Goal: Participate in discussion: Engage in conversation with other users on a specific topic

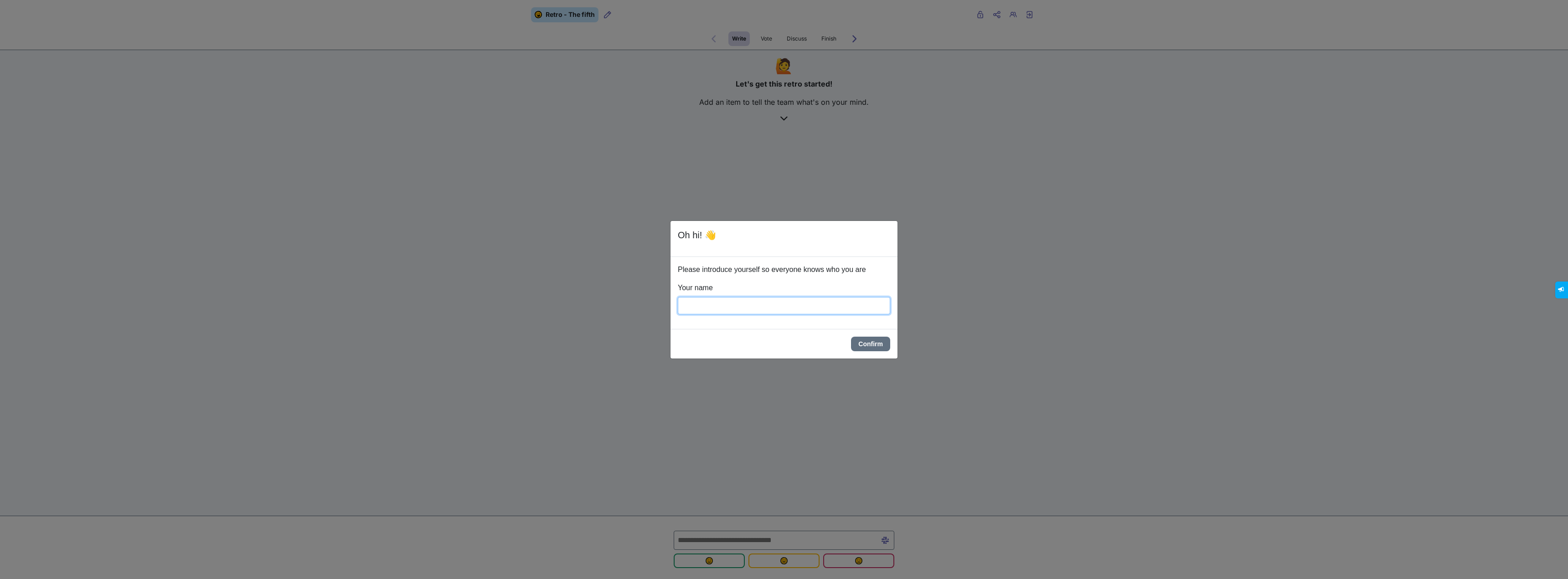
click at [726, 308] on input "Your name" at bounding box center [784, 305] width 212 height 17
click at [776, 314] on div "**********" at bounding box center [784, 293] width 227 height 72
click at [772, 311] on input "**********" at bounding box center [784, 305] width 212 height 17
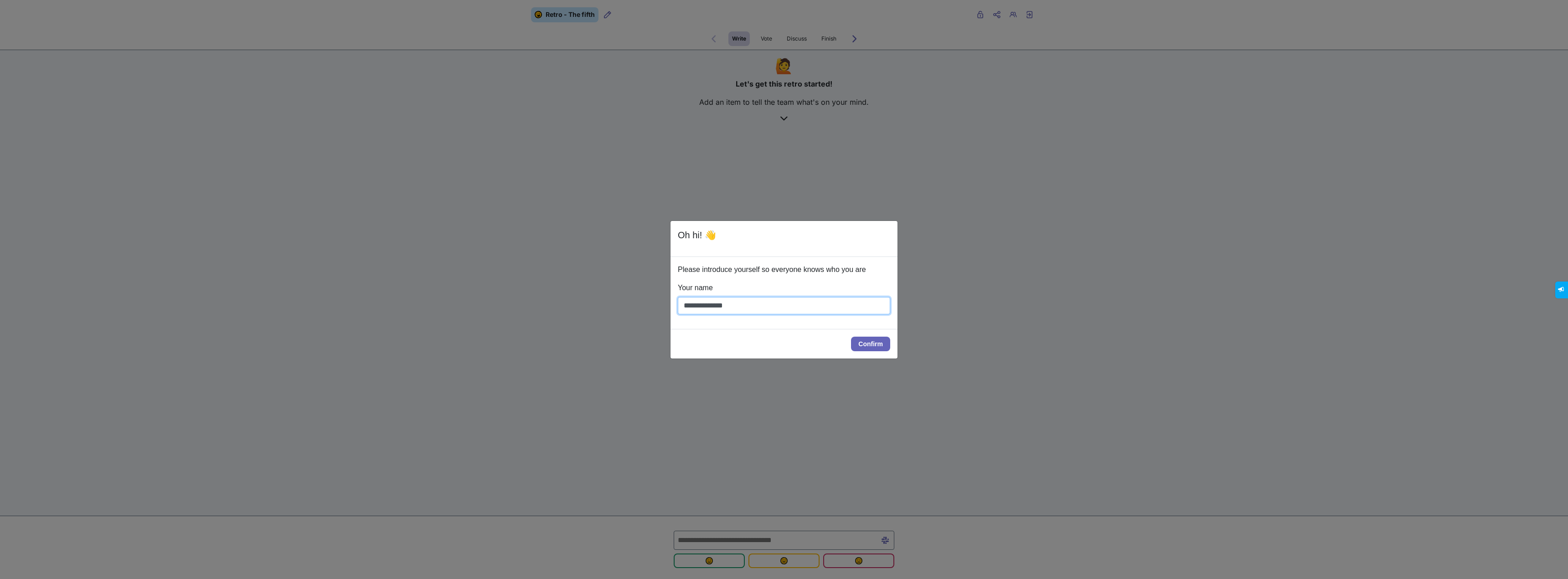
click at [772, 311] on input "**********" at bounding box center [784, 305] width 212 height 17
type input "*"
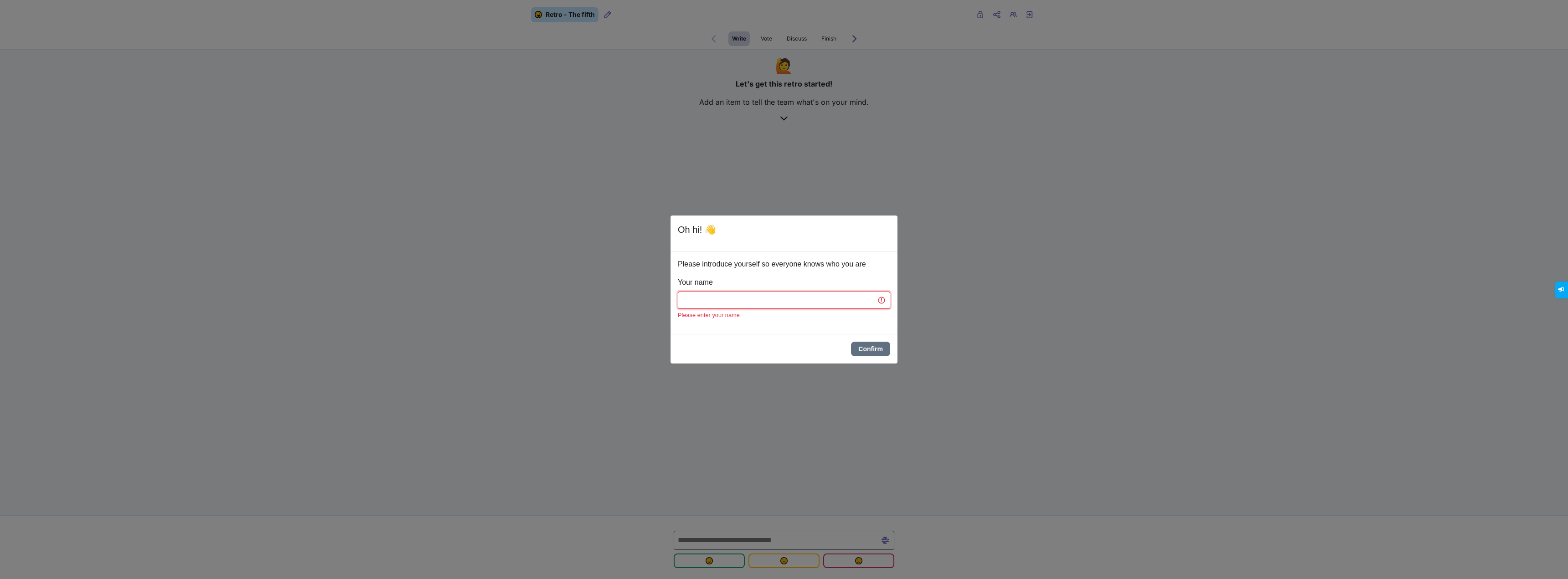
click at [698, 298] on input "Your name" at bounding box center [784, 300] width 212 height 17
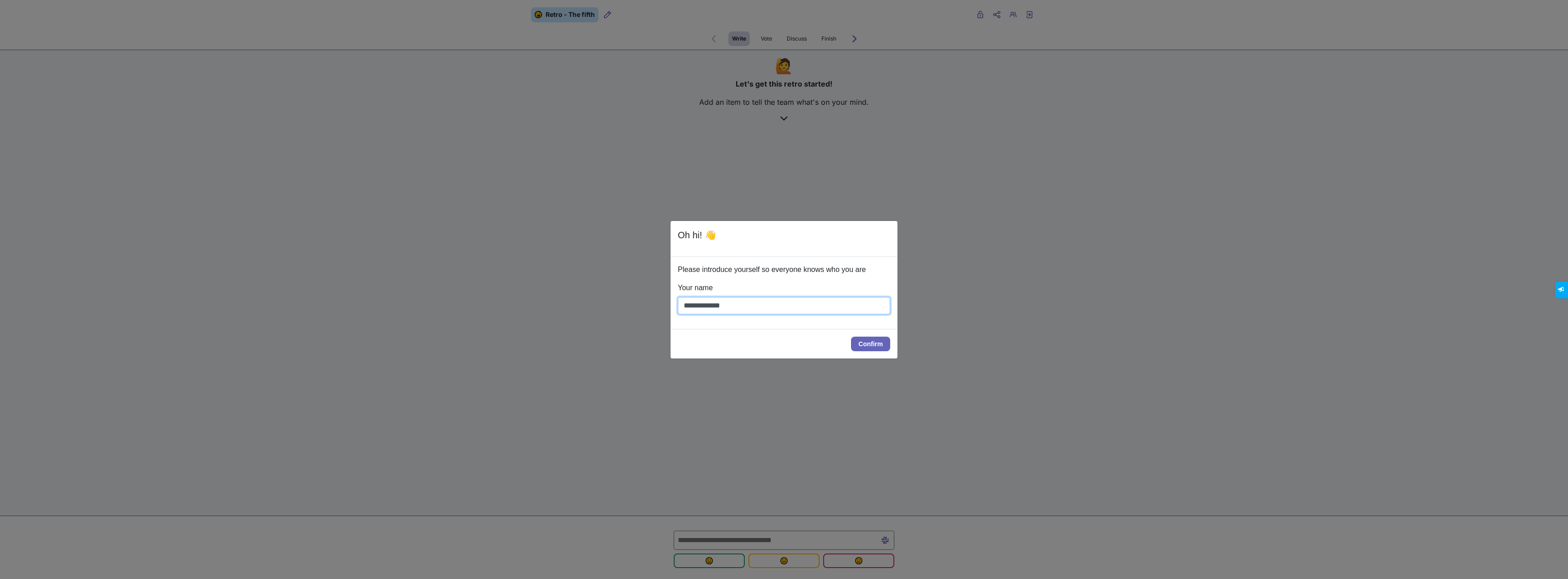
type input "**********"
click at [865, 344] on button "Confirm" at bounding box center [870, 344] width 39 height 15
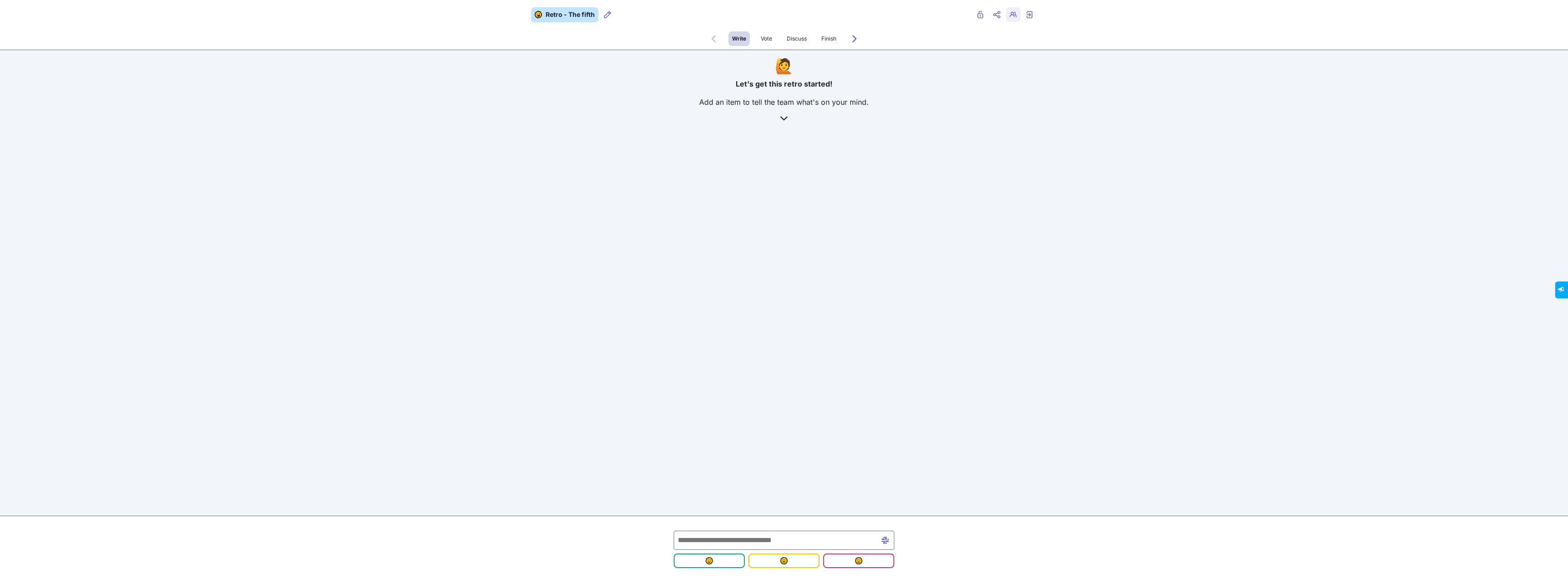
click at [1013, 15] on icon "Retro users" at bounding box center [1013, 15] width 7 height 7
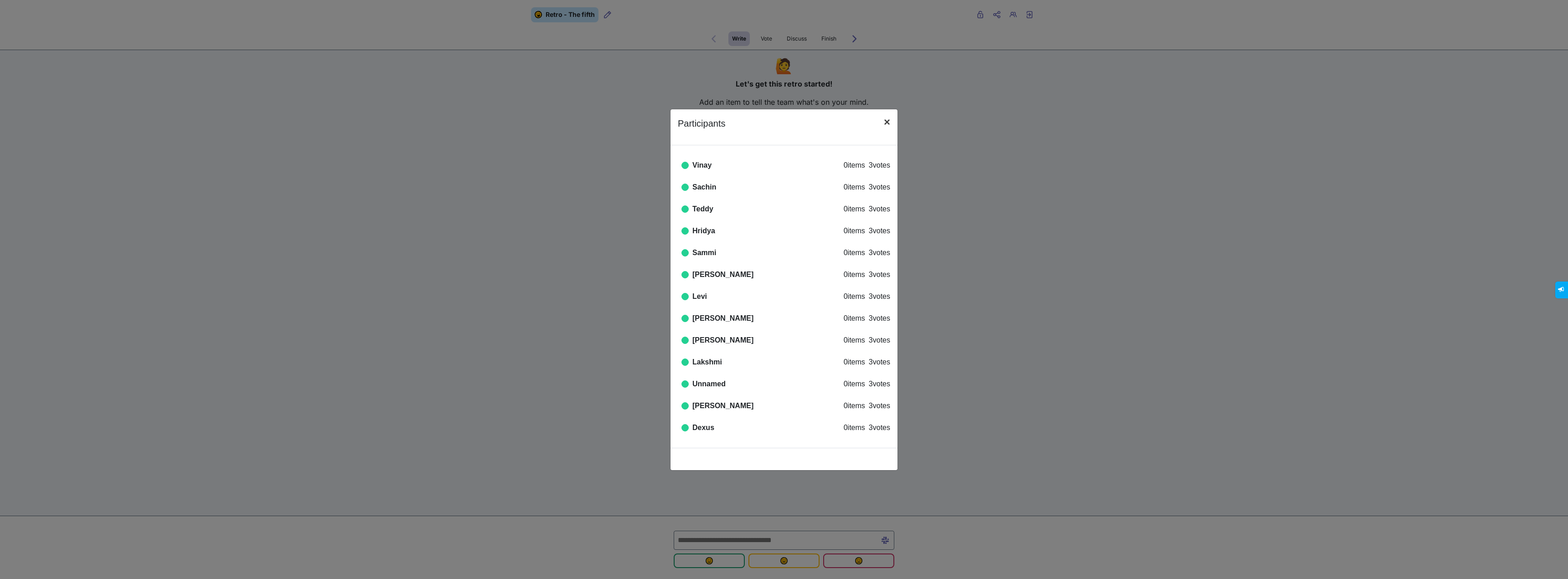
click at [887, 120] on span "×" at bounding box center [887, 122] width 6 height 12
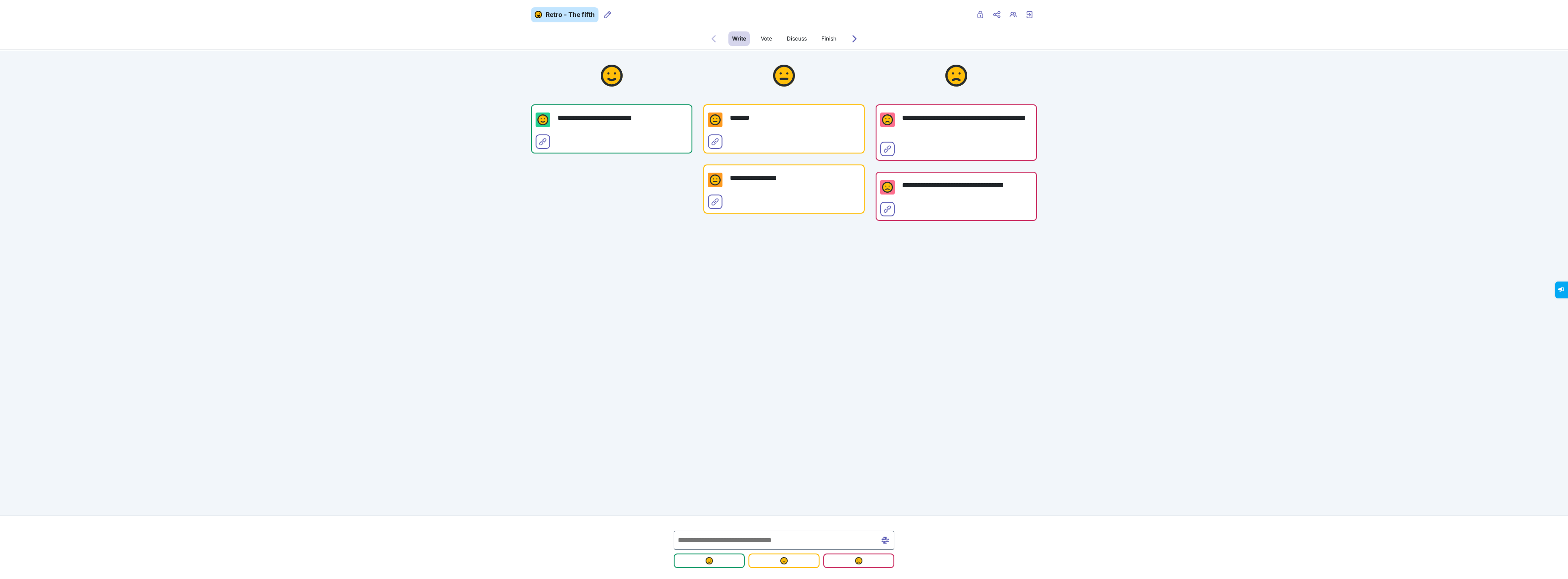
click at [794, 533] on input "text" at bounding box center [784, 539] width 220 height 19
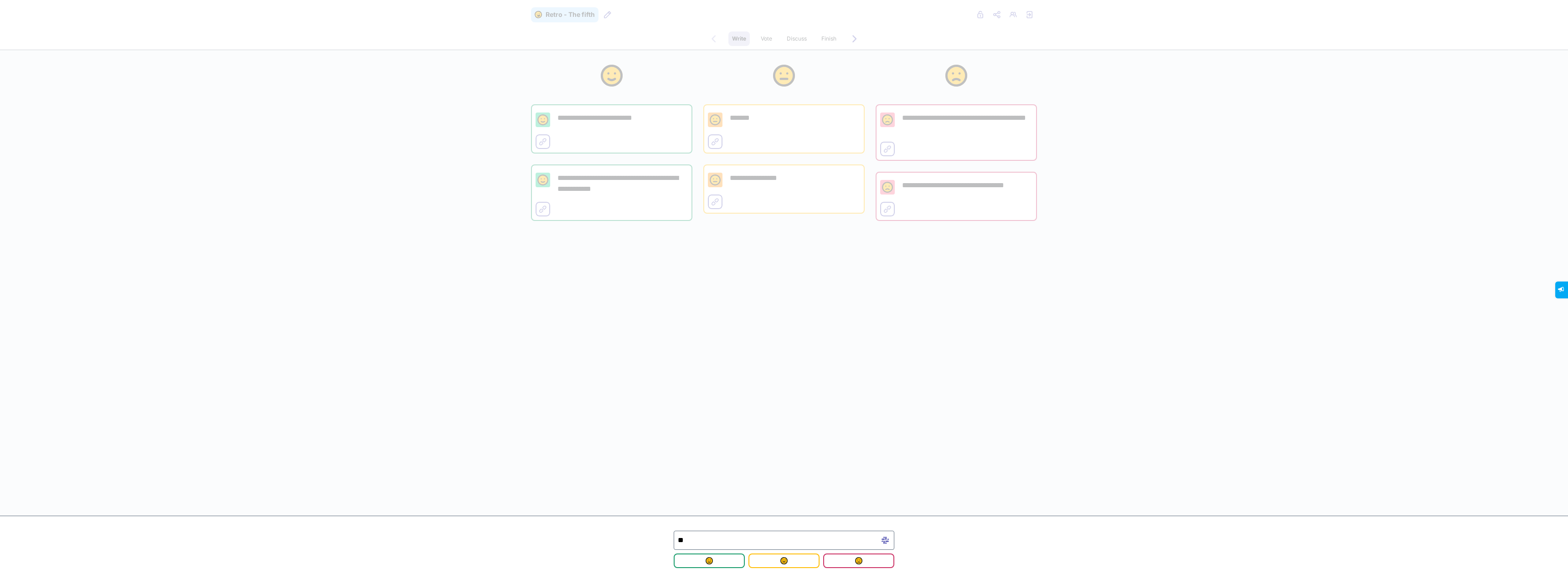
type input "*"
type input "**********"
click at [775, 555] on button "submit" at bounding box center [784, 561] width 71 height 15
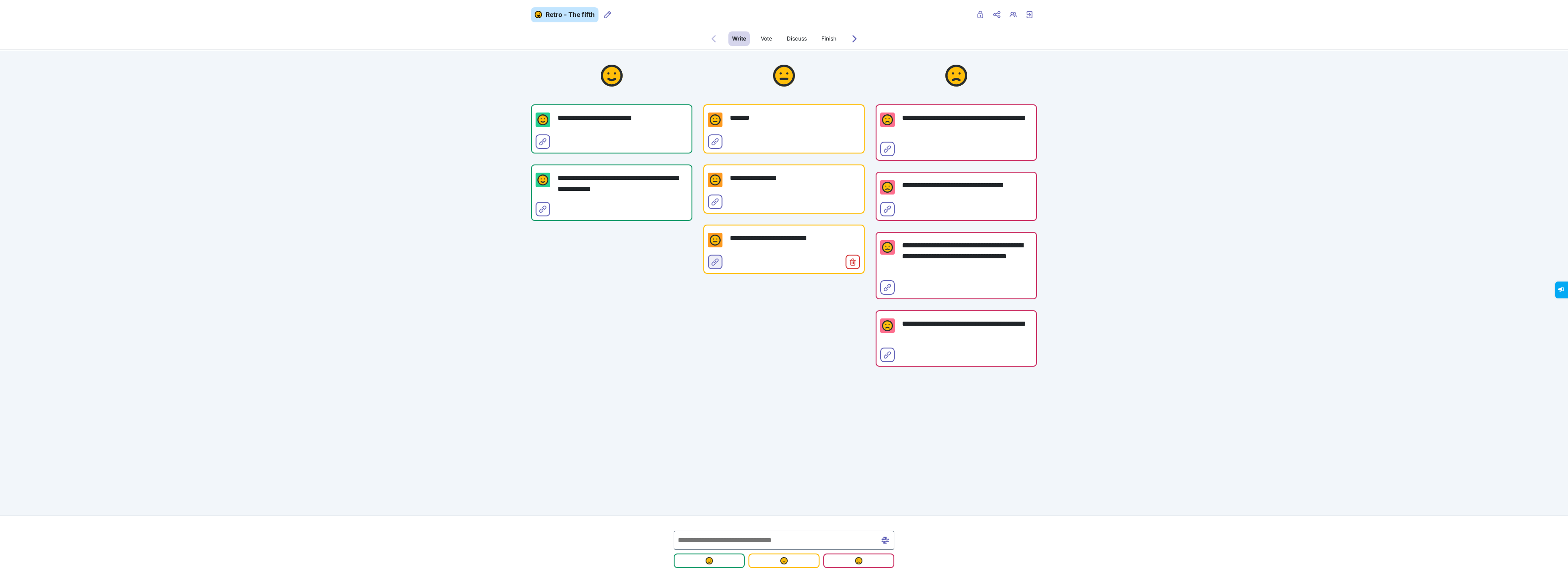
click at [712, 268] on span "Select for merge" at bounding box center [715, 269] width 7 height 7
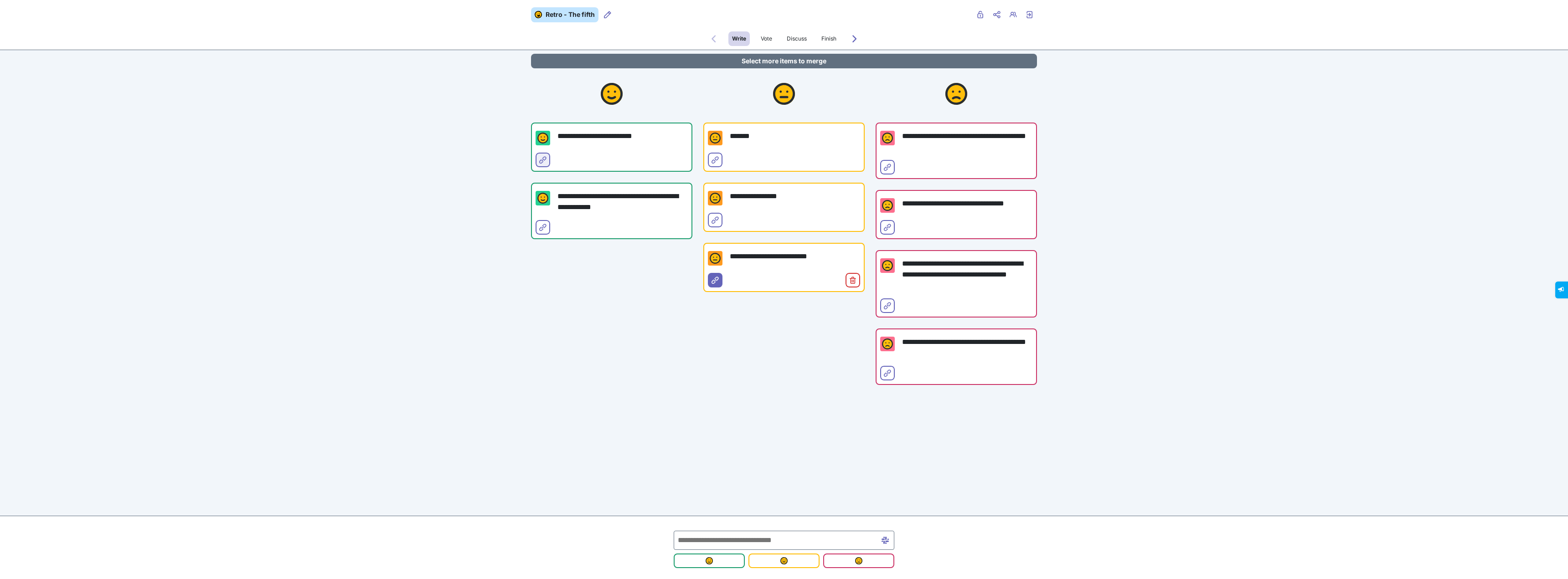
click at [542, 161] on icon "Select for merge" at bounding box center [543, 160] width 7 height 7
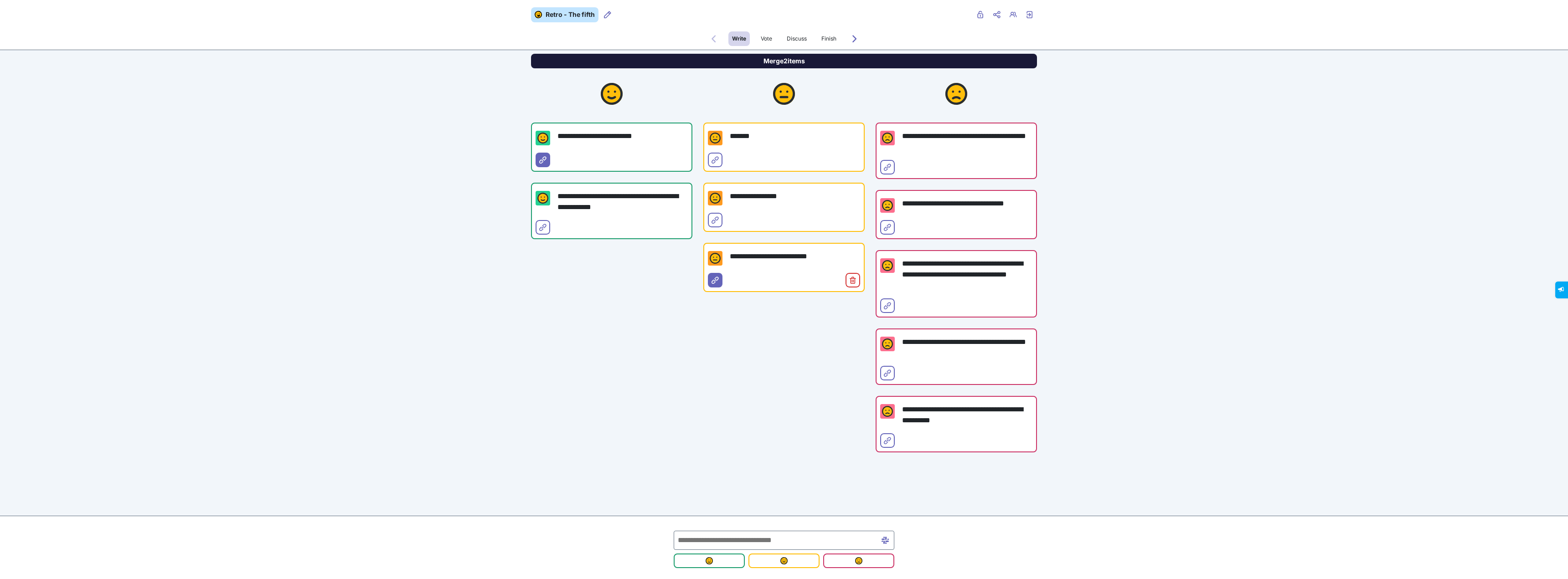
click at [702, 61] on button "Merge 2 items" at bounding box center [783, 61] width 506 height 15
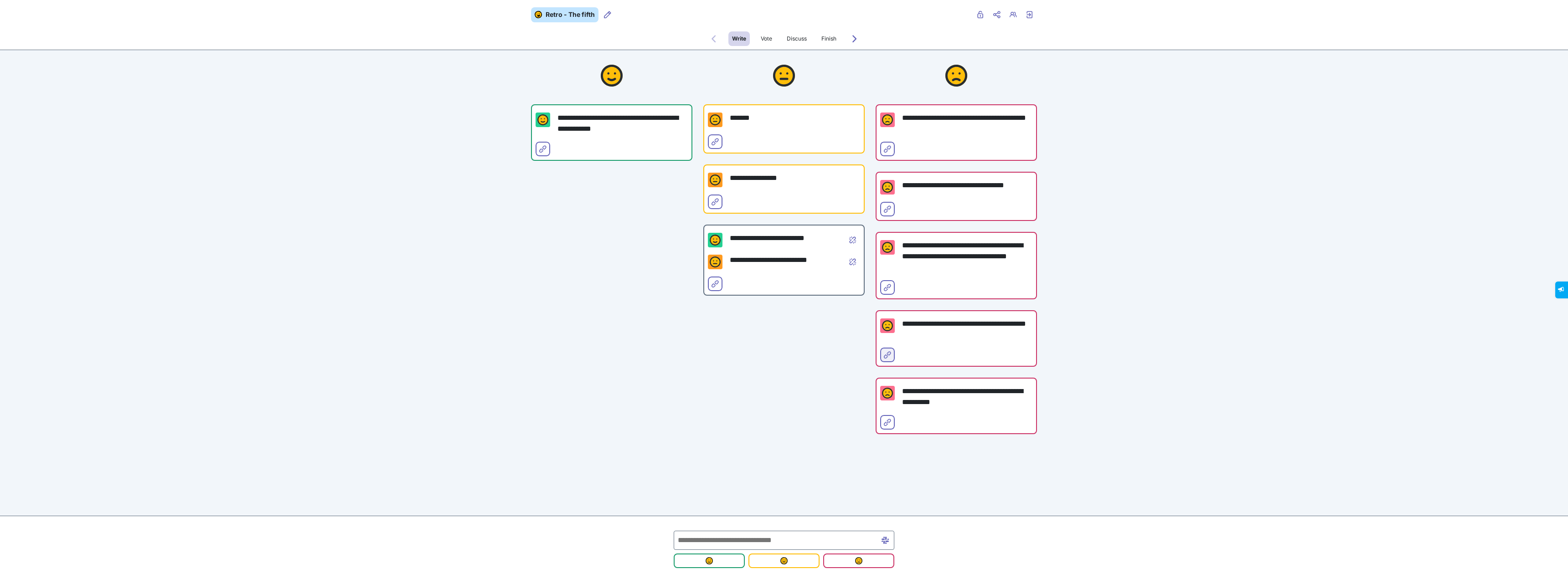
click at [885, 354] on icon "Select for merge" at bounding box center [887, 355] width 7 height 7
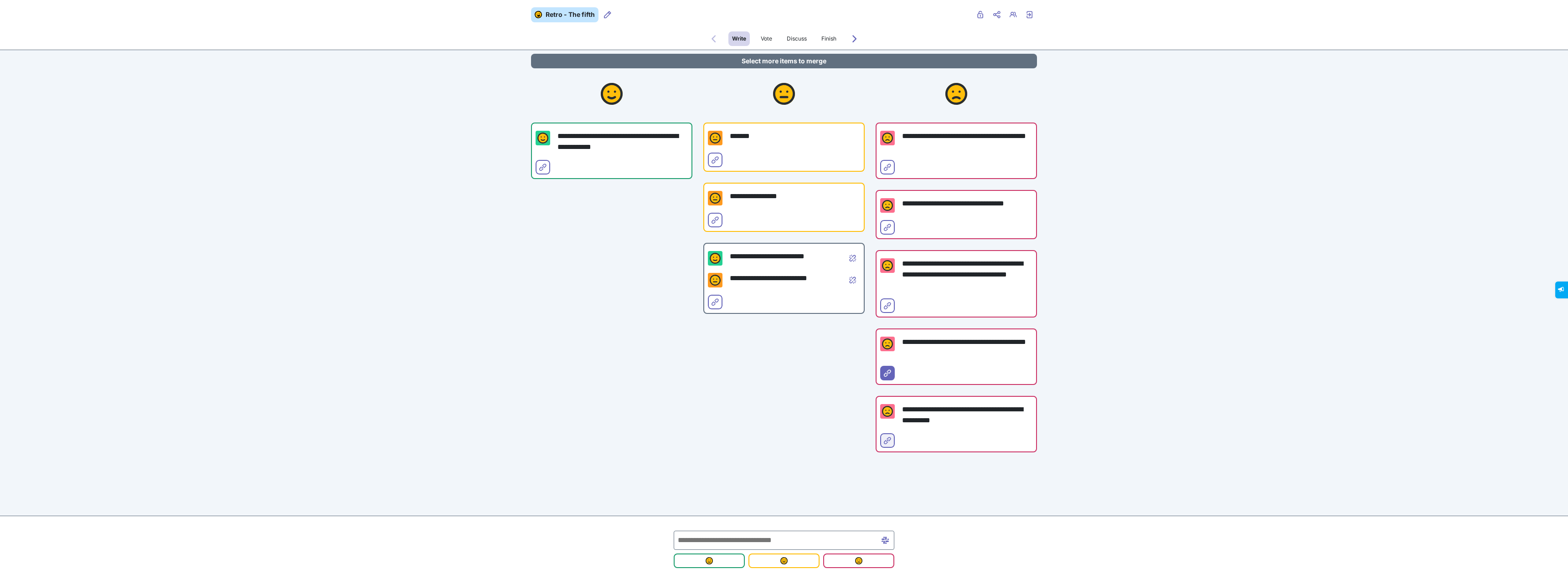
click at [884, 444] on icon "Select for merge" at bounding box center [887, 440] width 7 height 7
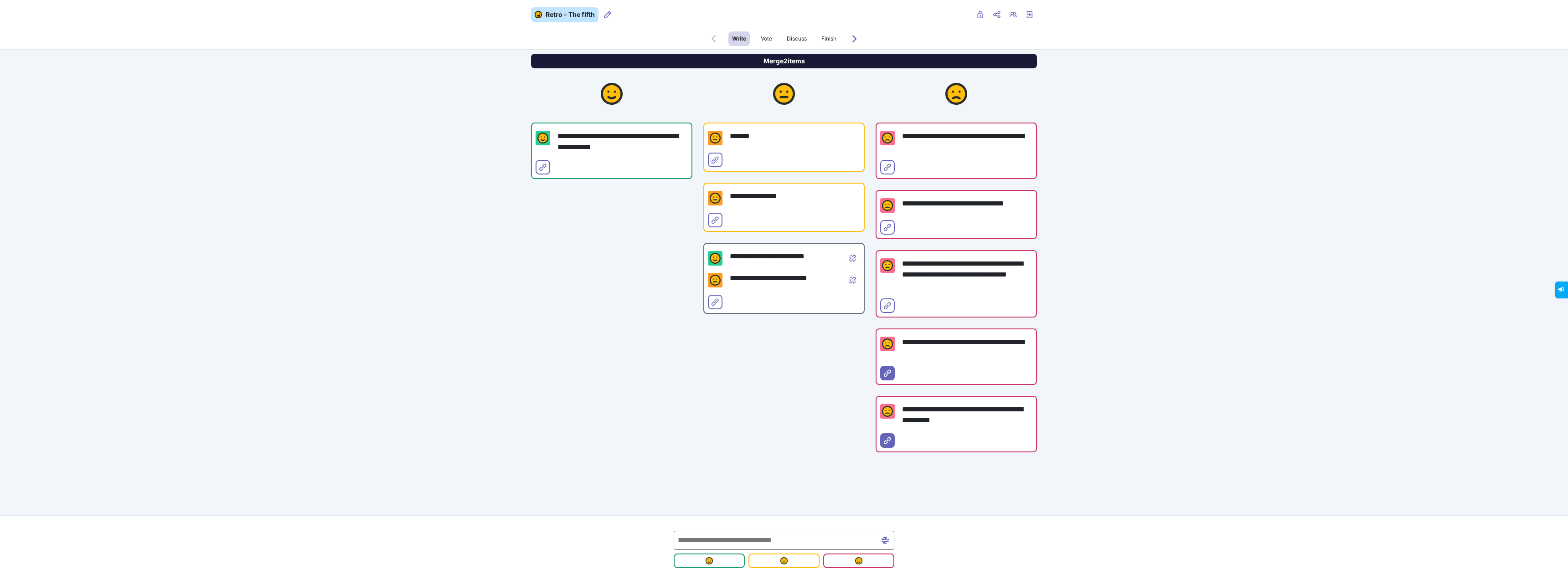
click at [815, 58] on button "Merge 2 items" at bounding box center [783, 61] width 506 height 15
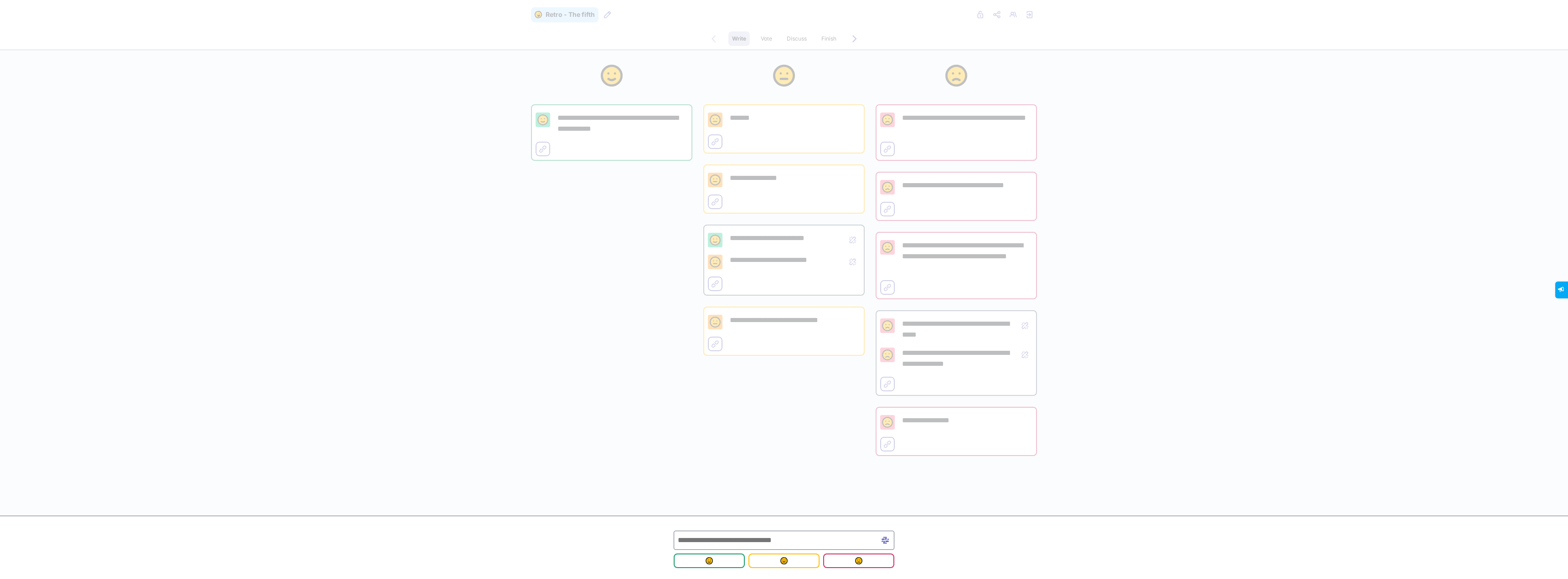
click at [708, 535] on input "text" at bounding box center [784, 539] width 220 height 19
type input "*"
type input "**********"
click at [702, 565] on button "submit" at bounding box center [709, 561] width 71 height 15
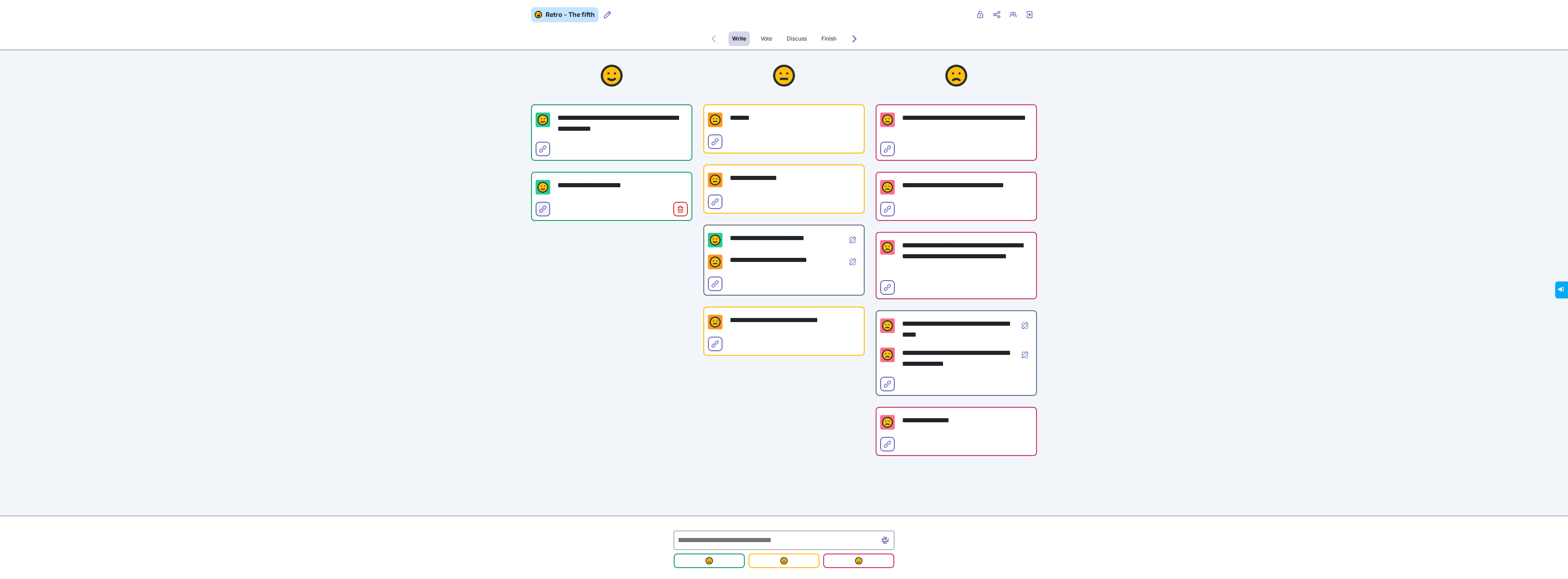
click at [536, 203] on button "Select for merge" at bounding box center [543, 209] width 15 height 15
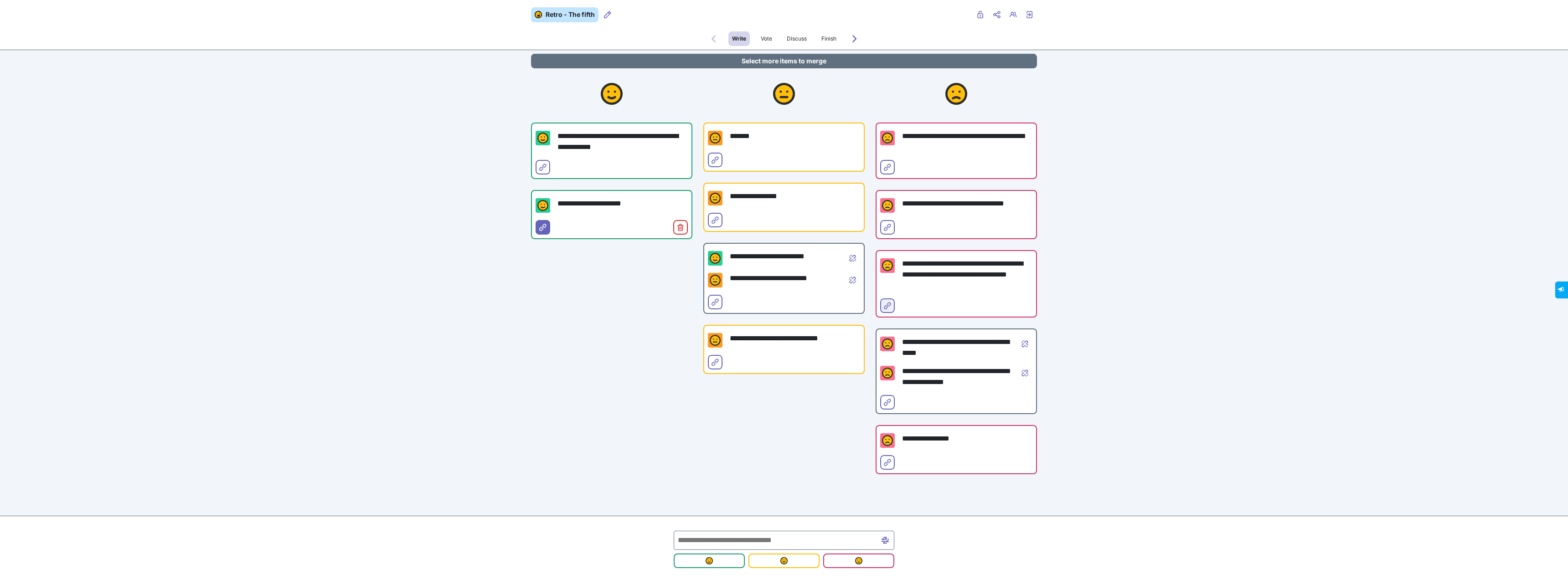
click at [884, 300] on button "Select for merge" at bounding box center [887, 305] width 15 height 15
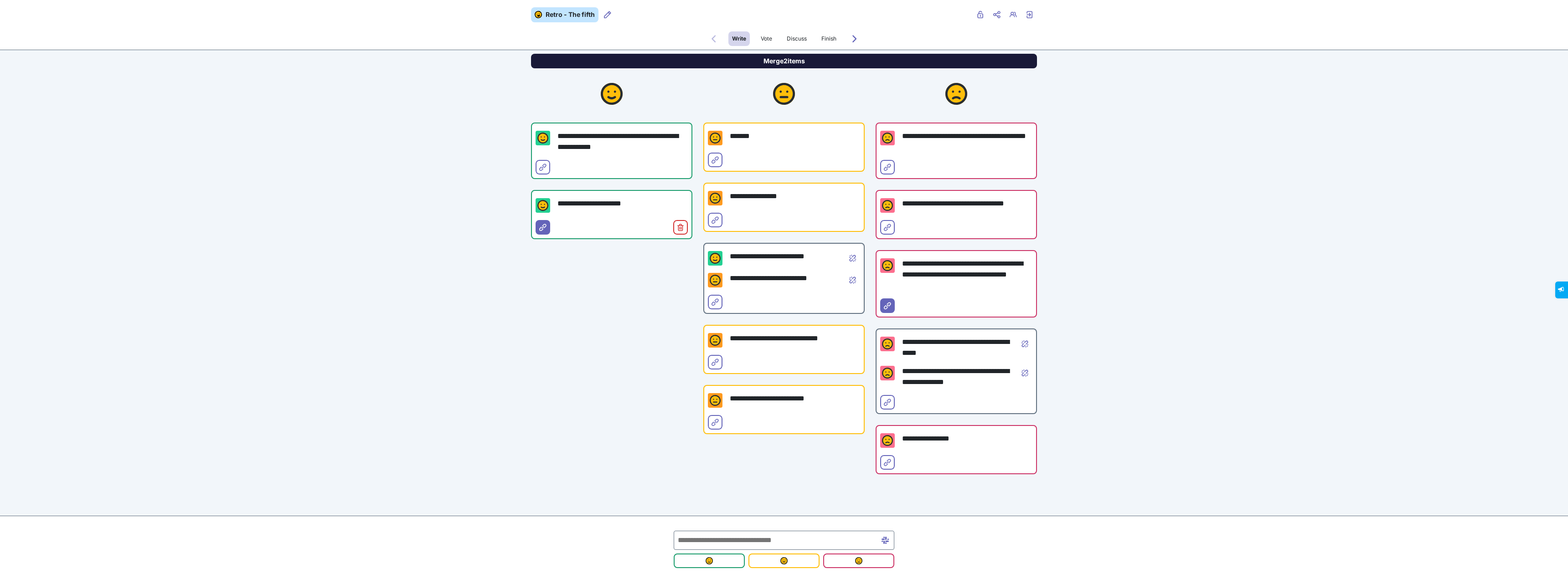
click at [829, 55] on button "Merge 2 items" at bounding box center [783, 61] width 506 height 15
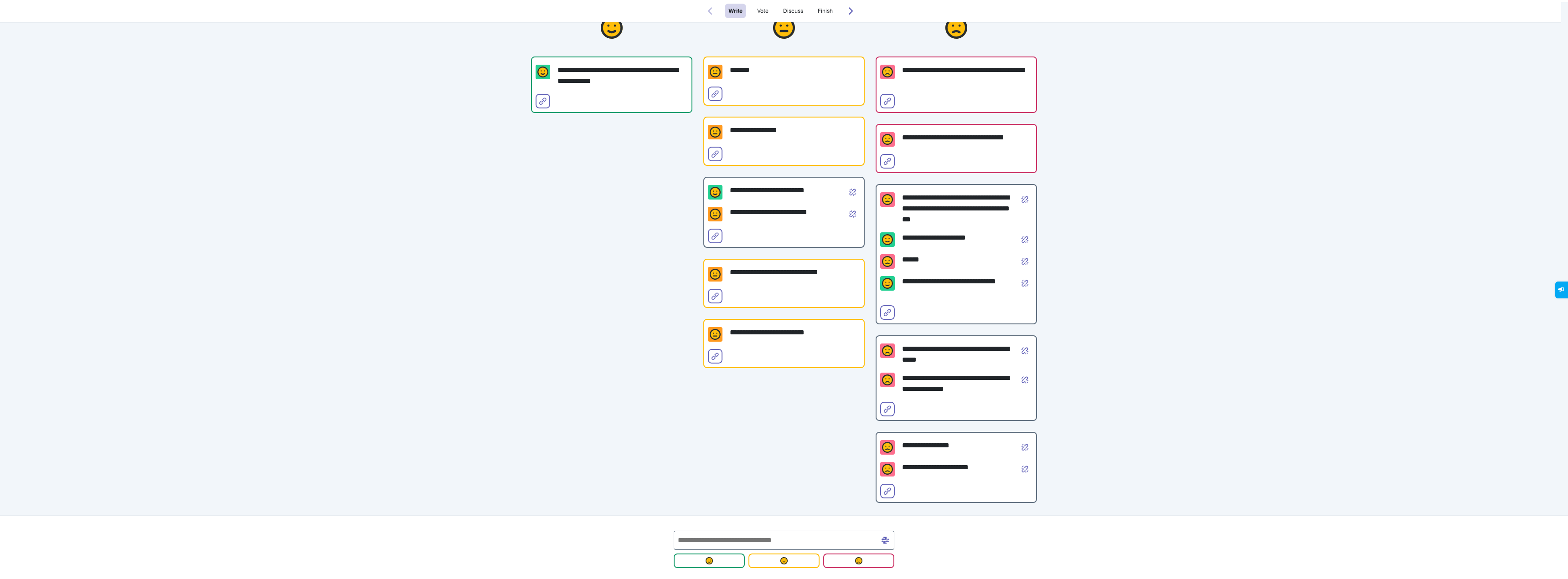
scroll to position [91, 0]
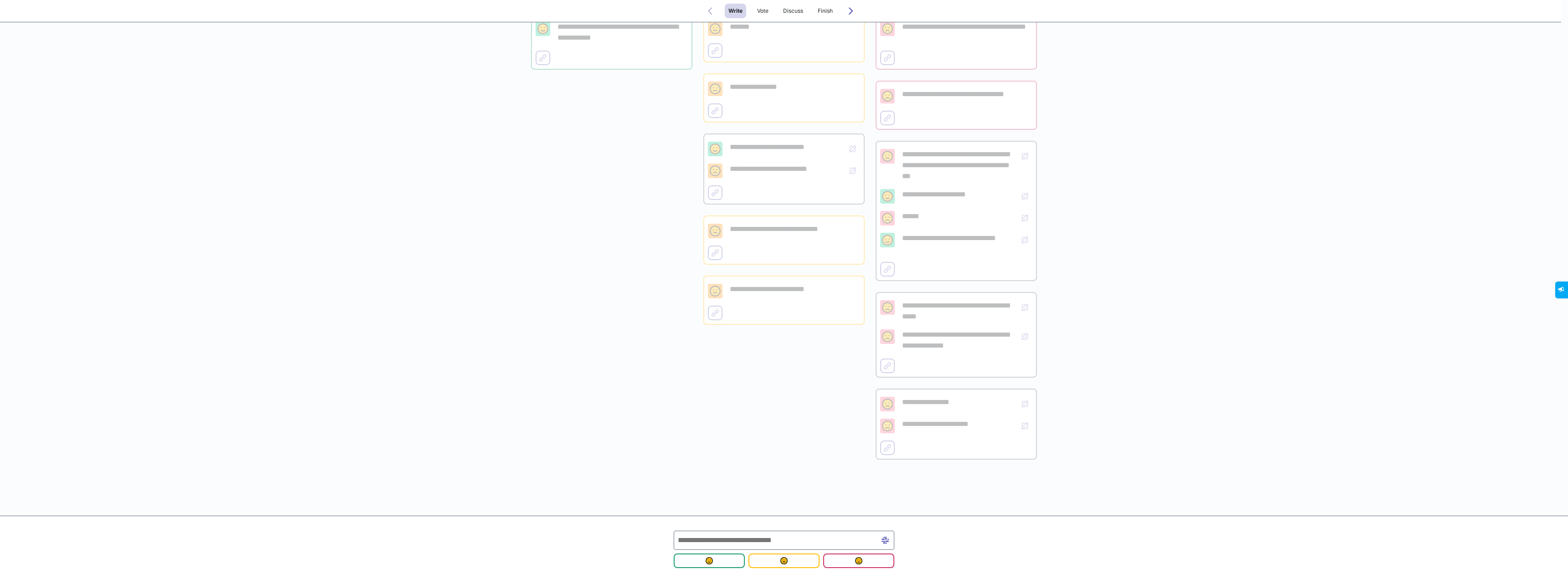
click at [728, 545] on input "text" at bounding box center [784, 539] width 220 height 19
click at [654, 411] on div "**********" at bounding box center [611, 215] width 161 height 512
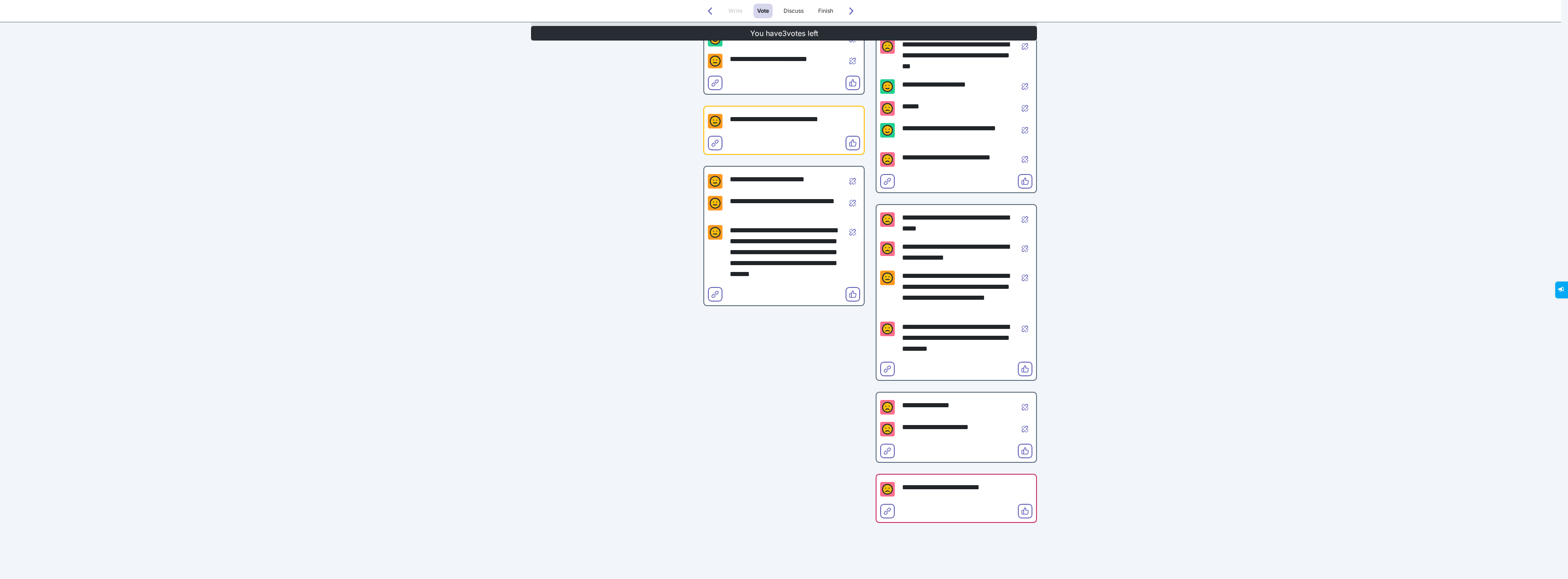
scroll to position [132, 0]
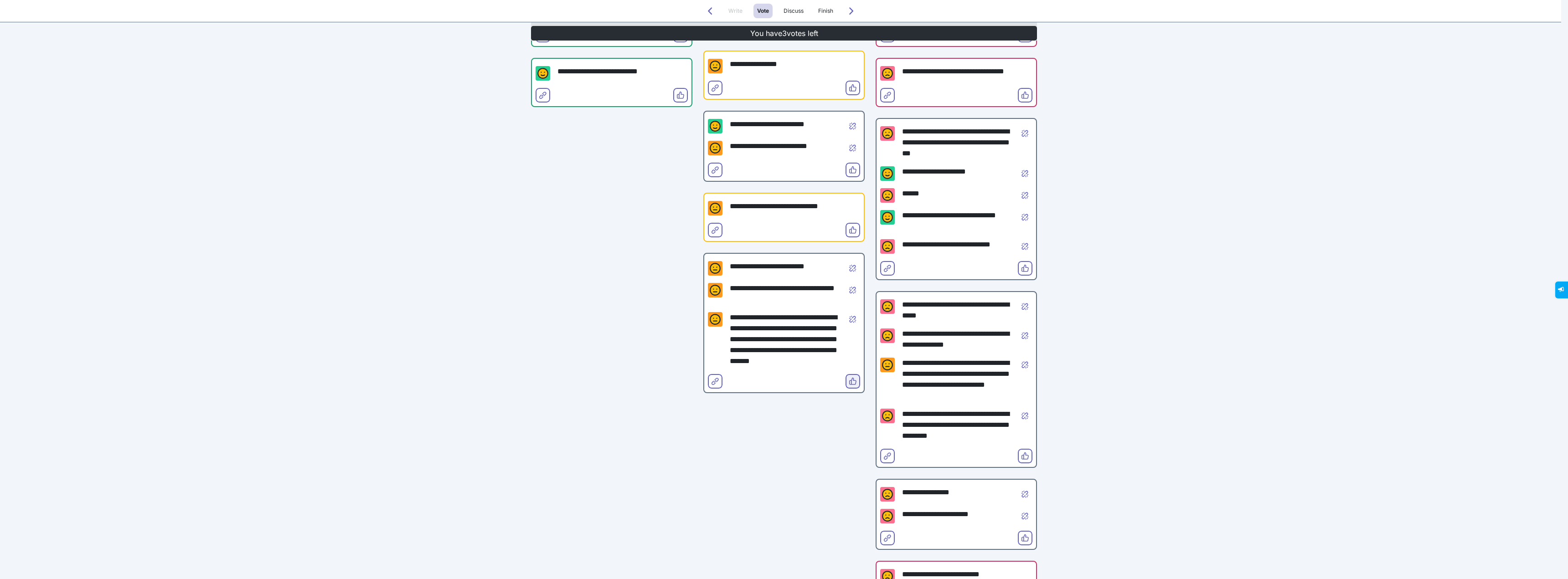
click at [852, 381] on icon "Vote" at bounding box center [853, 381] width 7 height 7
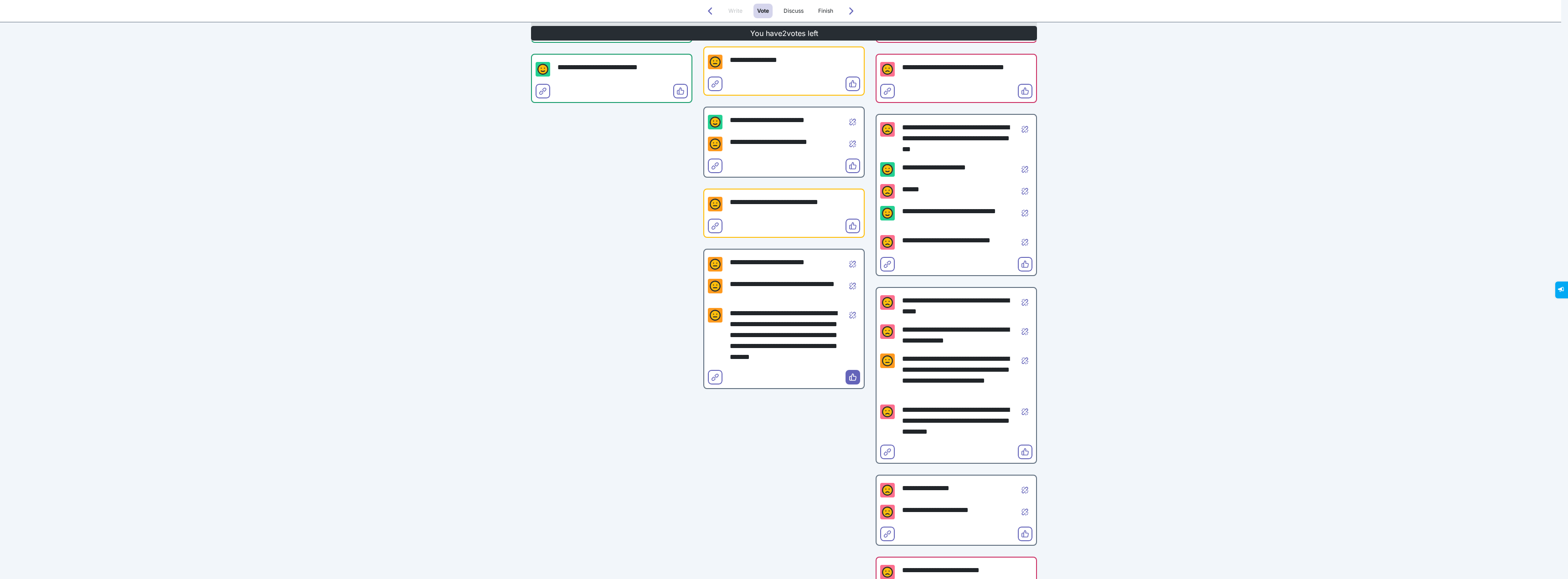
scroll to position [137, 0]
click at [1021, 445] on button "Vote" at bounding box center [1025, 451] width 15 height 15
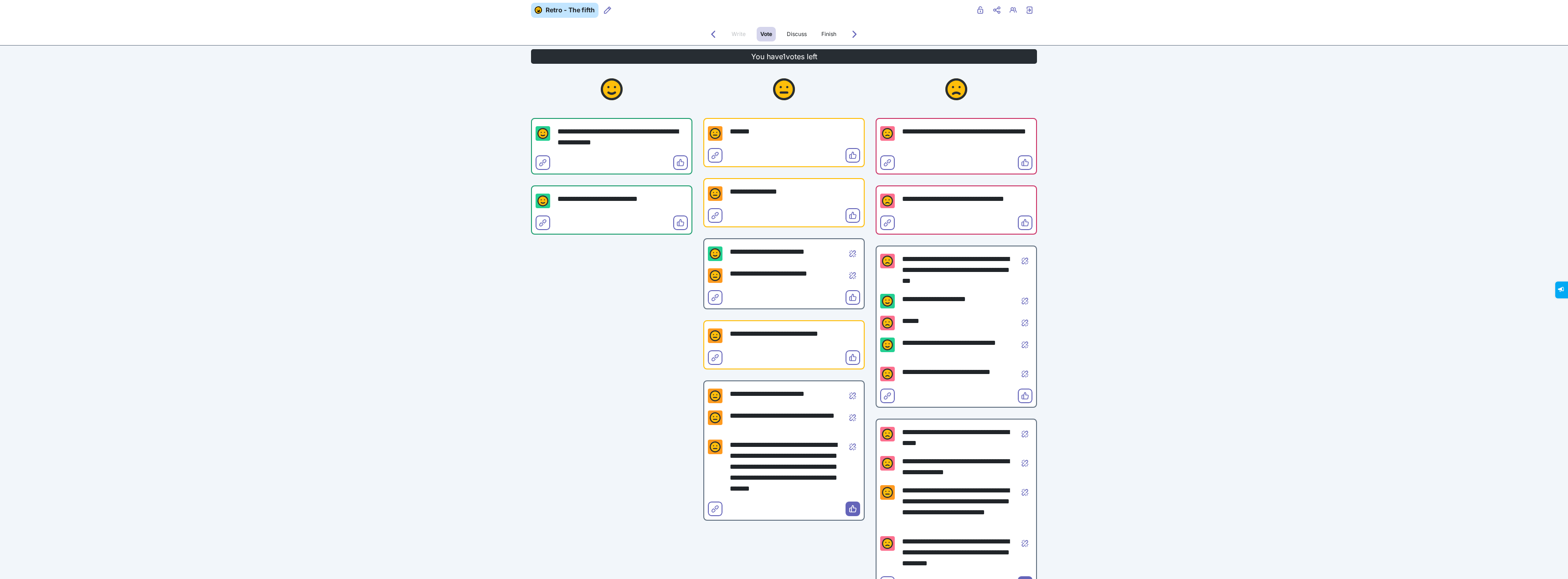
scroll to position [0, 0]
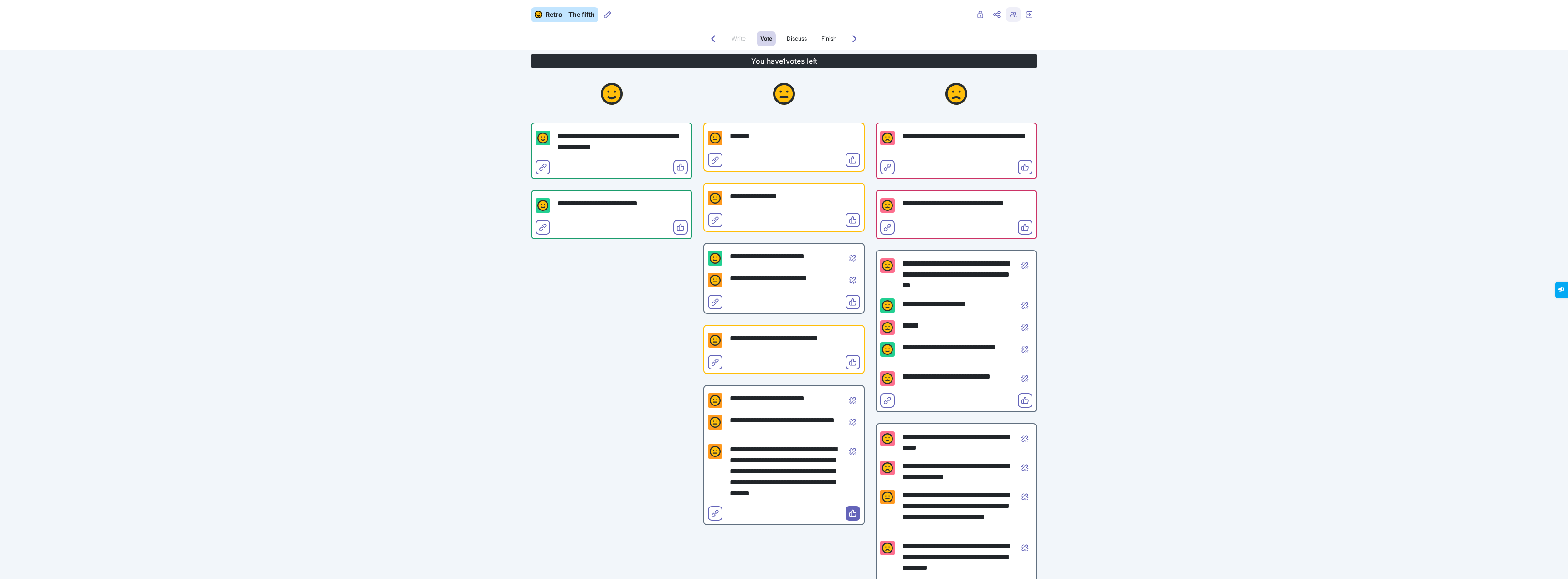
click at [1012, 19] on span "Retro users" at bounding box center [1013, 22] width 7 height 7
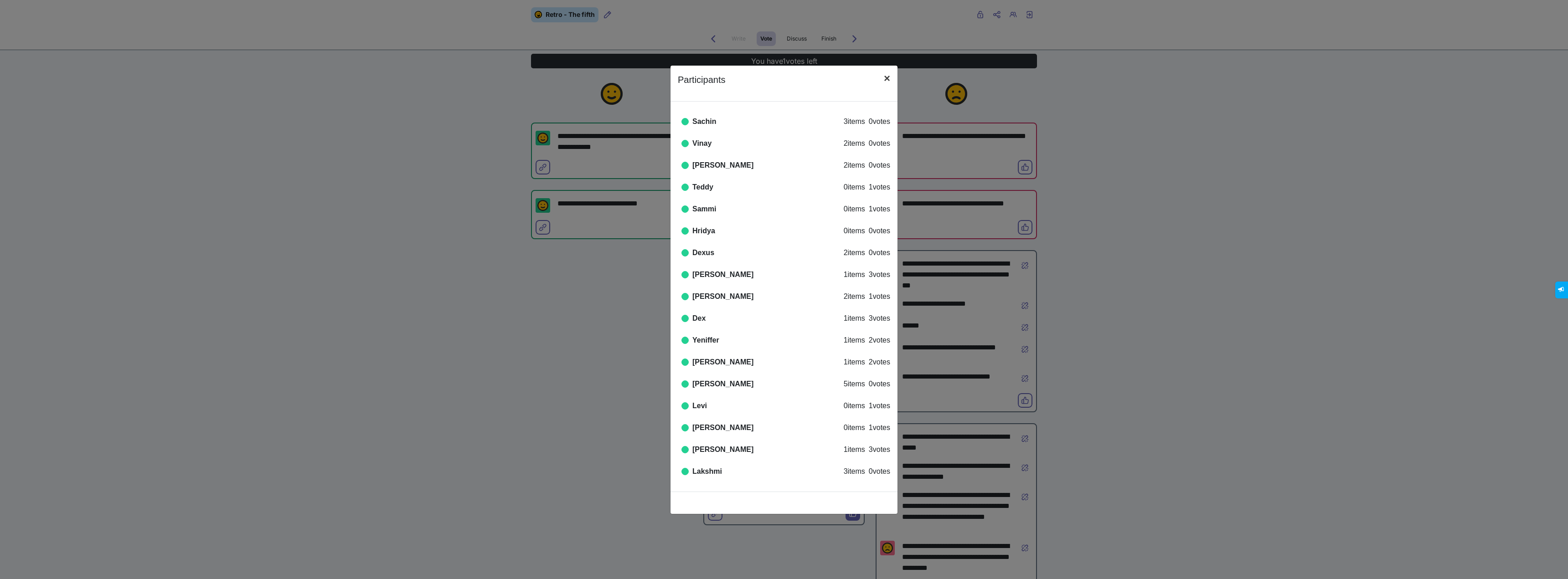
click at [887, 77] on span "×" at bounding box center [887, 78] width 6 height 12
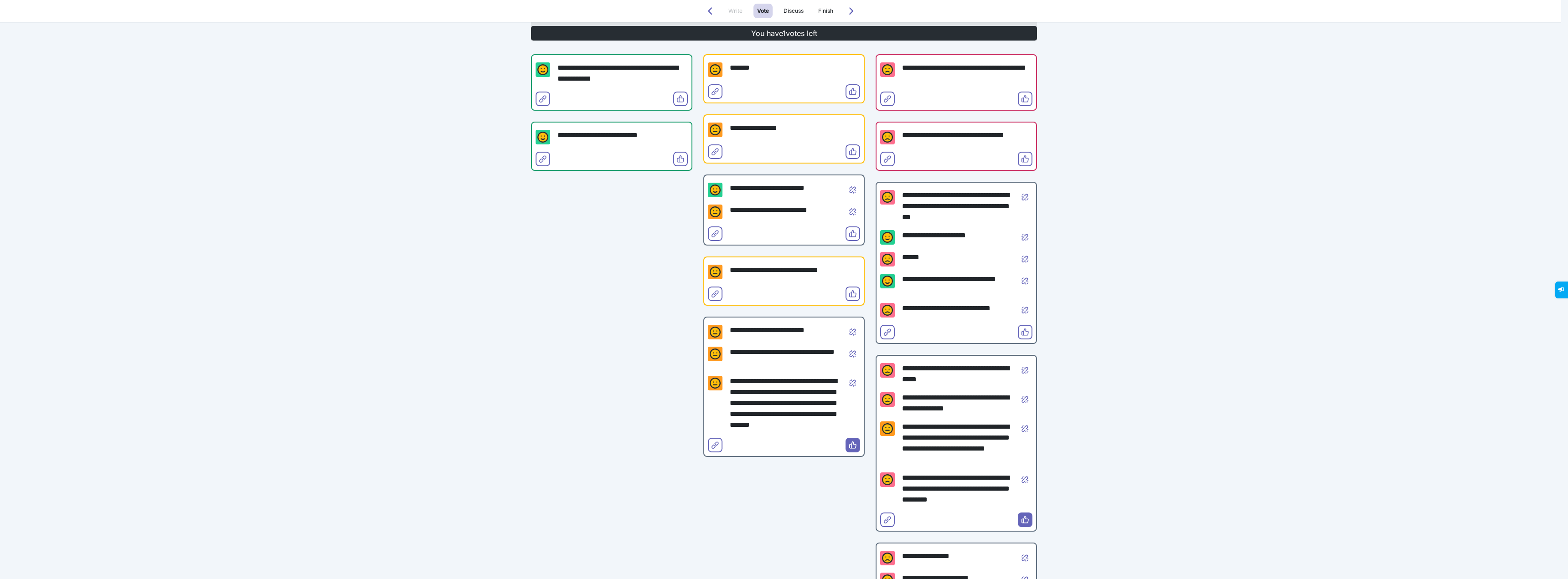
scroll to position [46, 0]
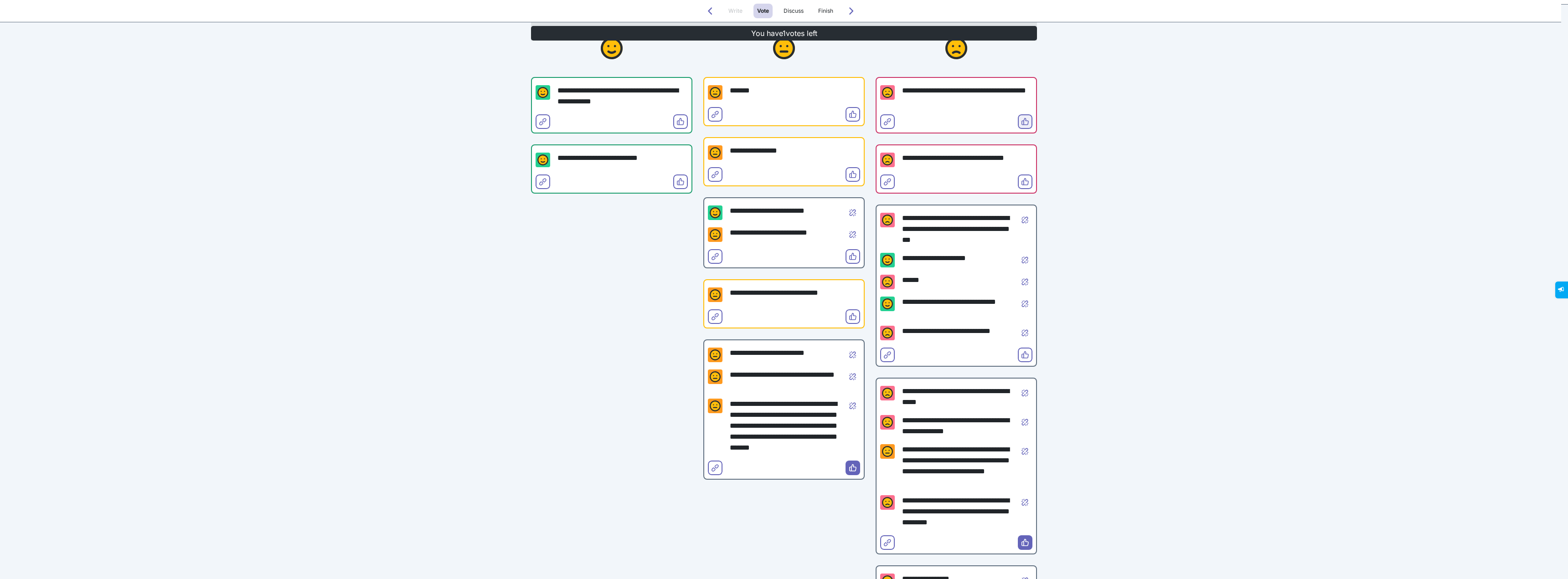
click at [1018, 121] on button "Vote" at bounding box center [1025, 122] width 15 height 15
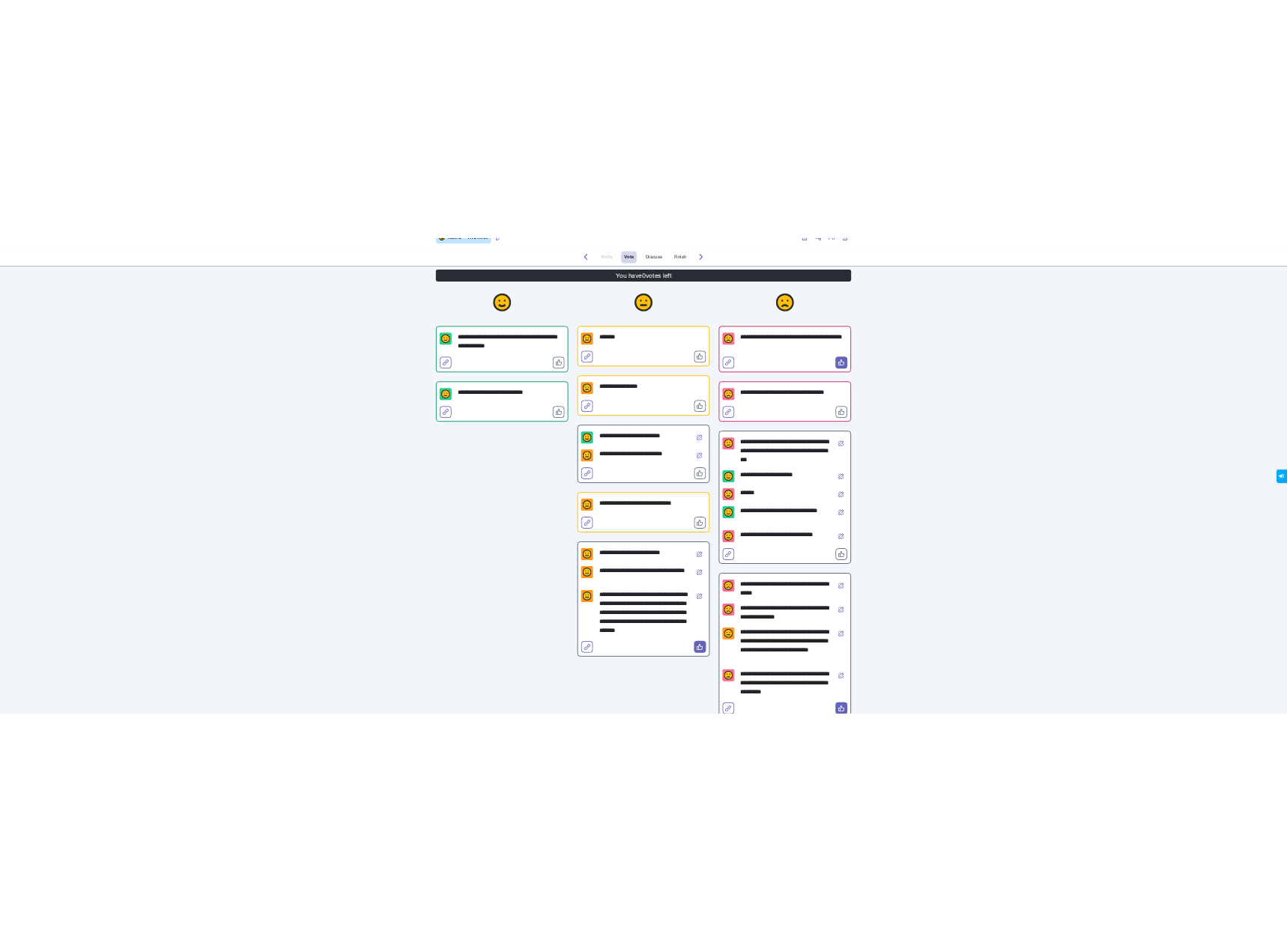
scroll to position [0, 0]
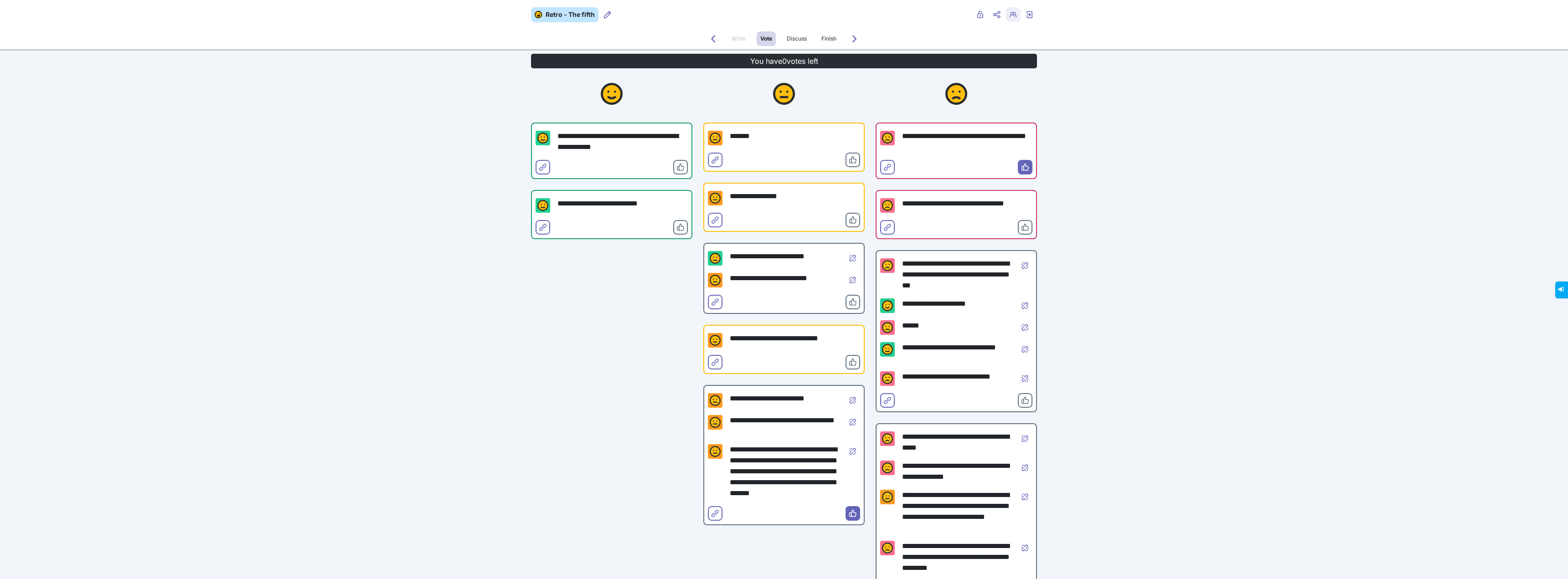
click at [1013, 15] on icon "Retro users" at bounding box center [1013, 15] width 7 height 7
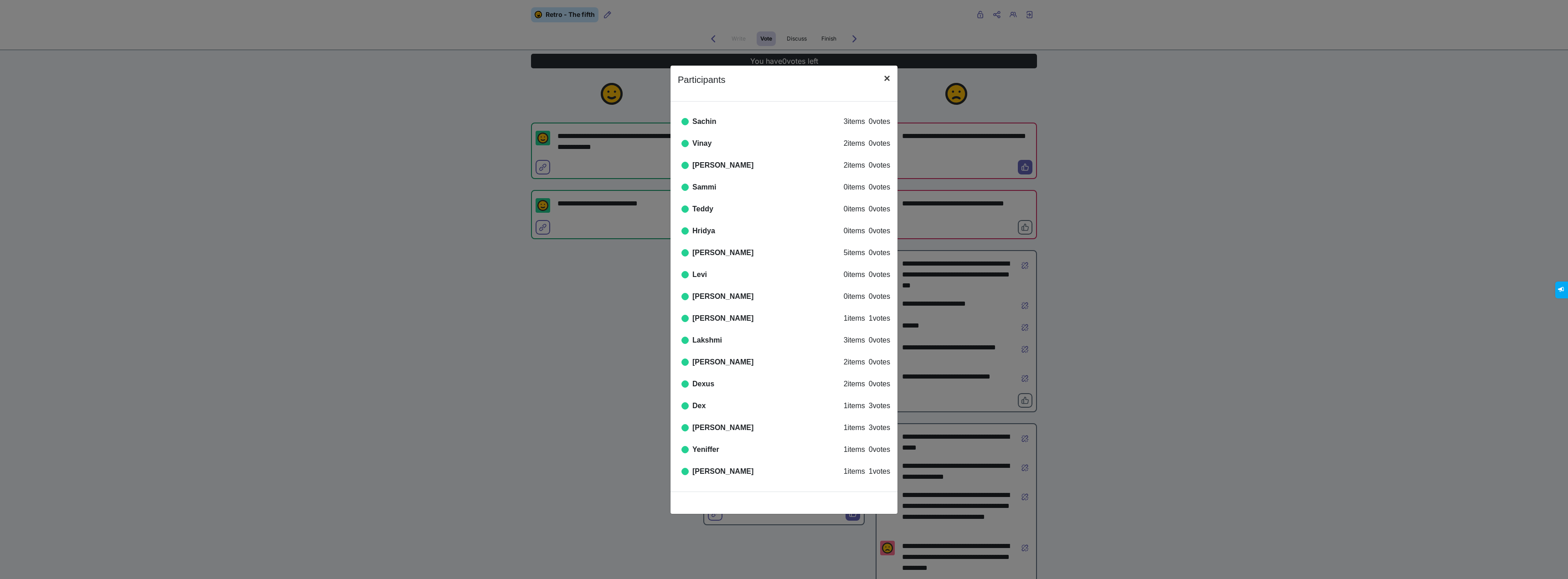
click at [884, 84] on span "×" at bounding box center [887, 78] width 6 height 12
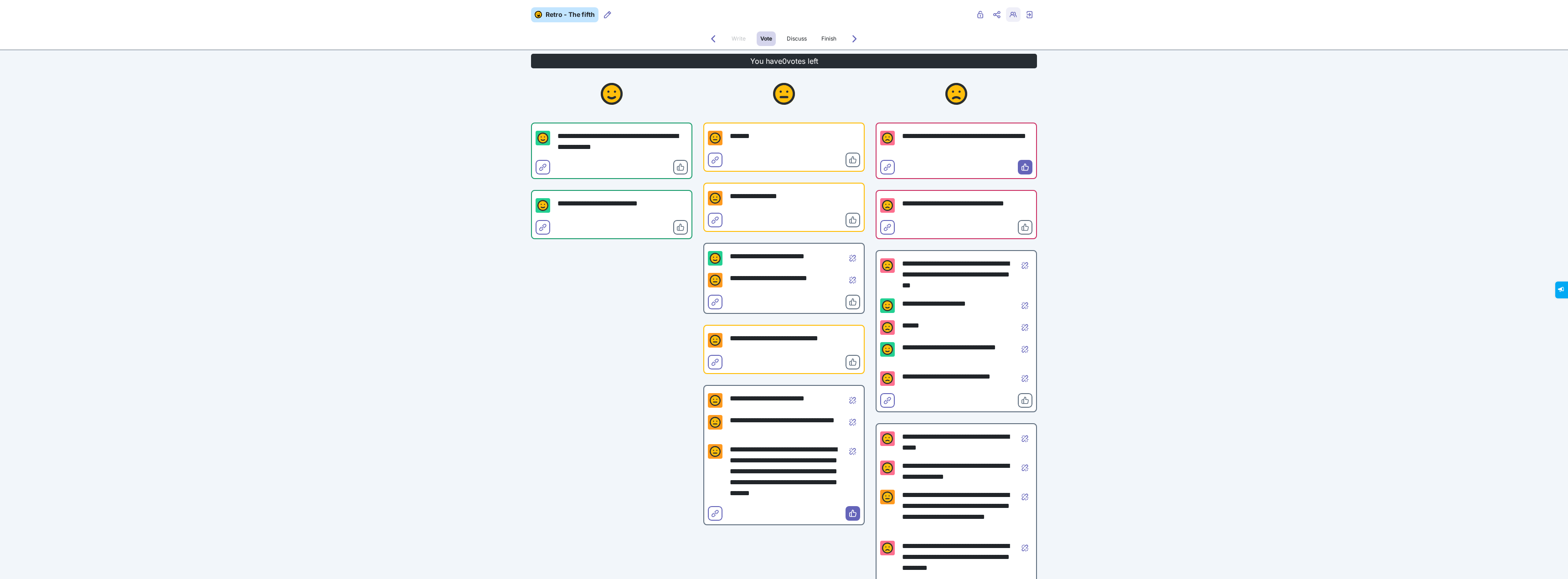
click at [1010, 19] on span "Retro users" at bounding box center [1013, 22] width 7 height 7
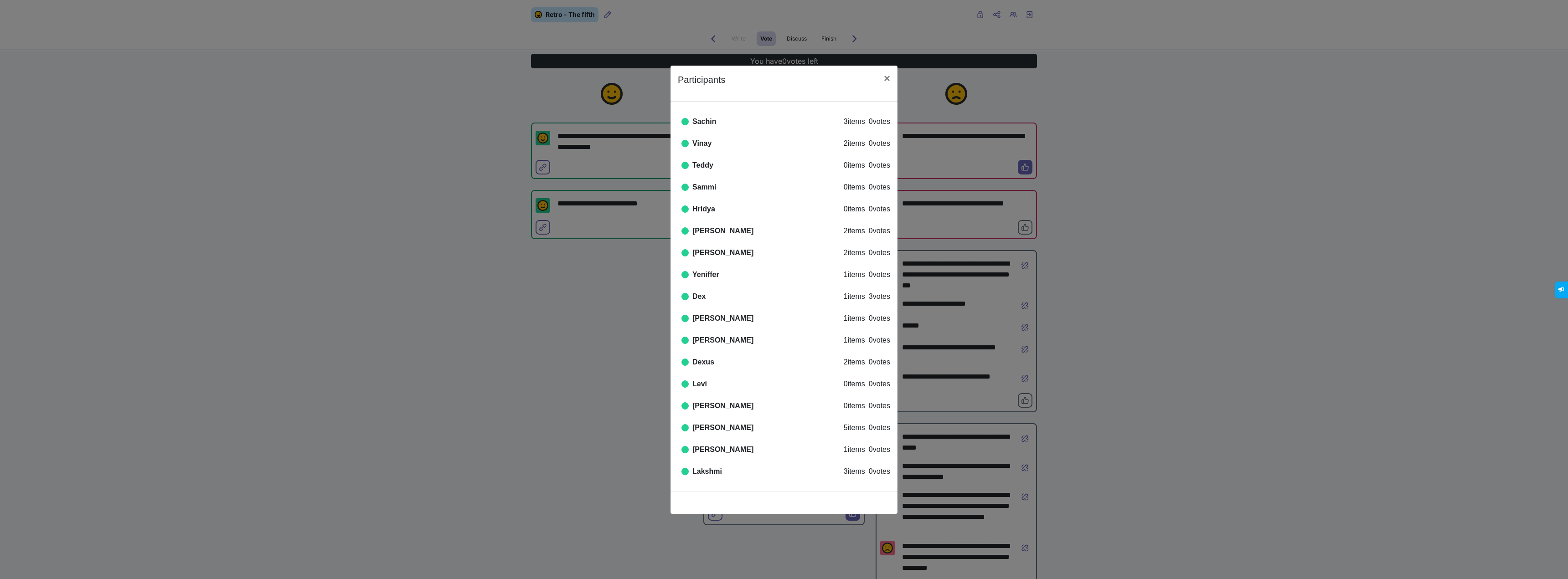
click at [1068, 313] on div "Participants × Online Sachin 3 items 0 votes Online Vinay 2 items 0 votes Onlin…" at bounding box center [784, 290] width 1568 height 579
